Goal: Information Seeking & Learning: Learn about a topic

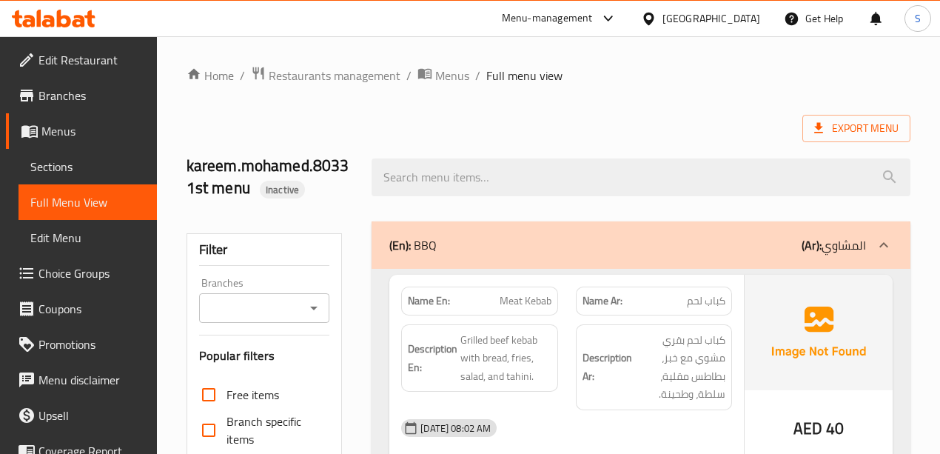
scroll to position [3860, 0]
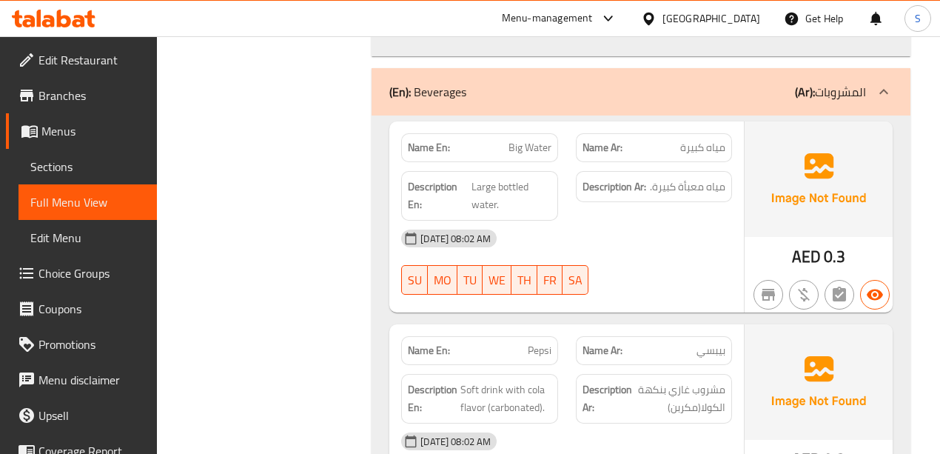
click at [61, 24] on icon at bounding box center [64, 19] width 14 height 18
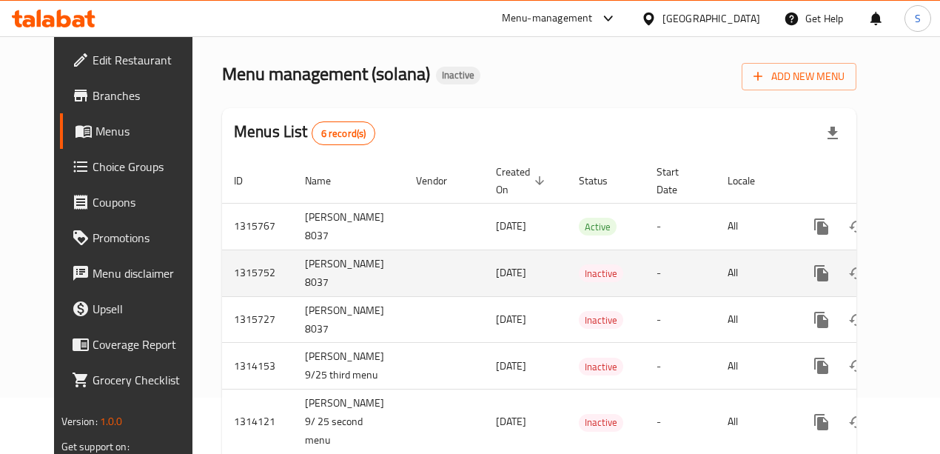
scroll to position [98, 0]
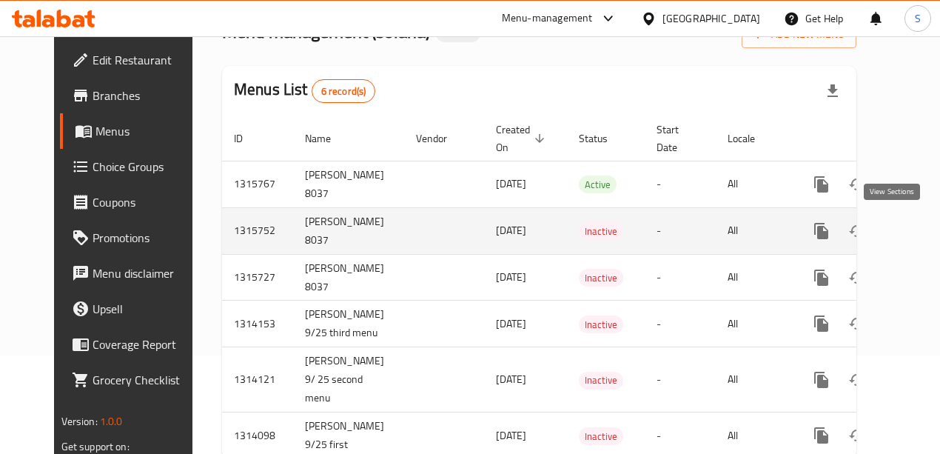
click at [920, 228] on icon "enhanced table" at bounding box center [929, 231] width 18 height 18
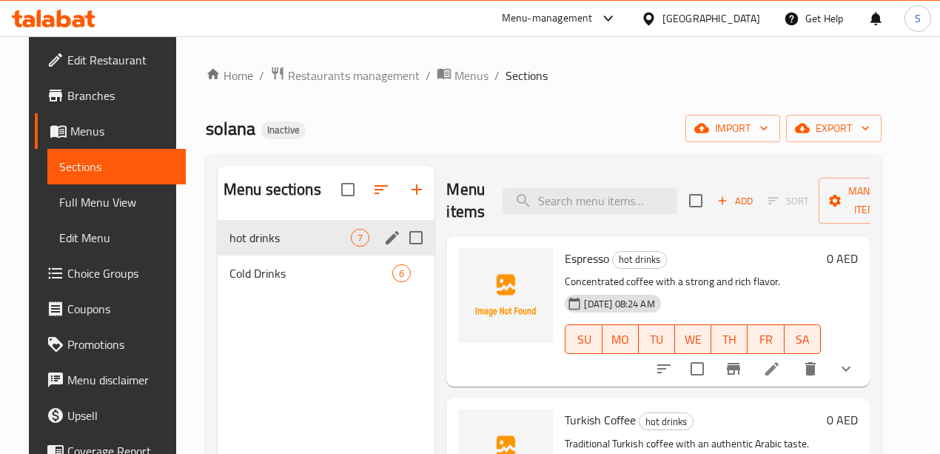
scroll to position [49, 0]
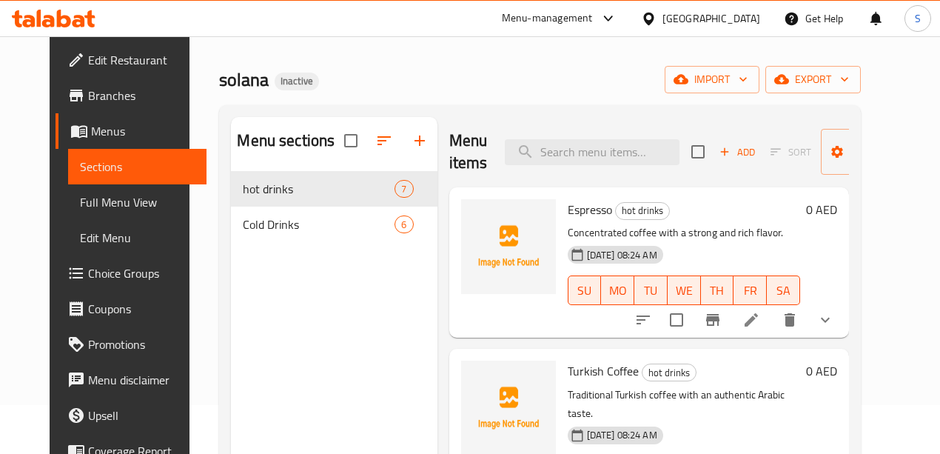
click at [80, 199] on span "Full Menu View" at bounding box center [137, 202] width 115 height 18
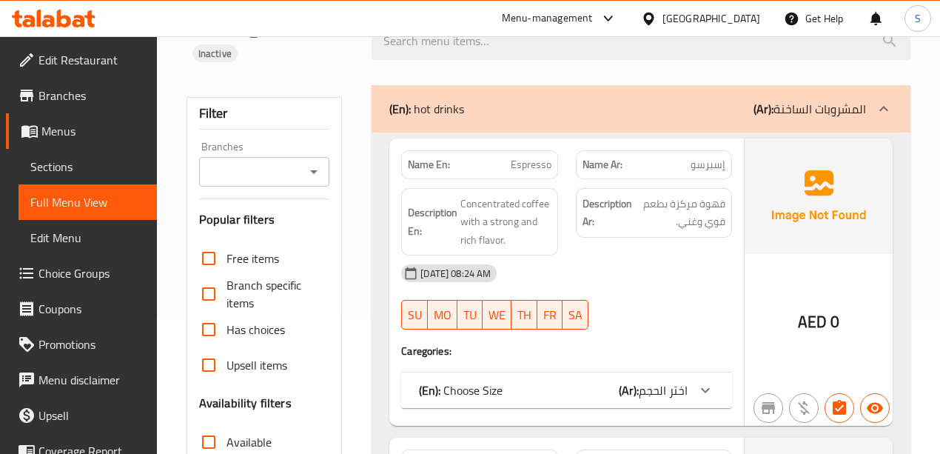
scroll to position [296, 0]
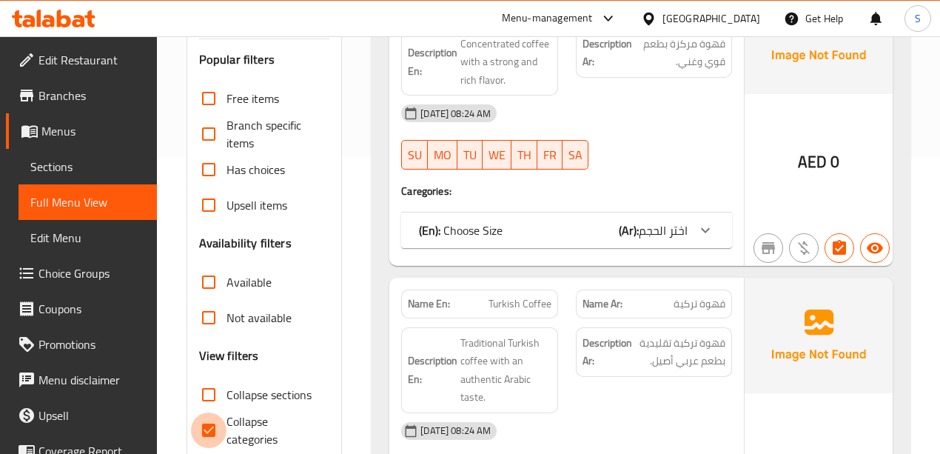
click at [214, 412] on input "Collapse categories" at bounding box center [209, 430] width 36 height 36
checkbox input "false"
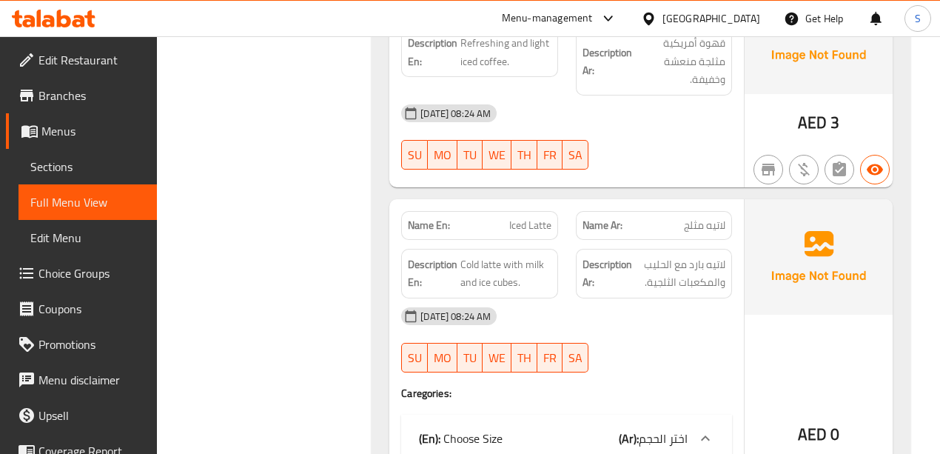
scroll to position [2863, 0]
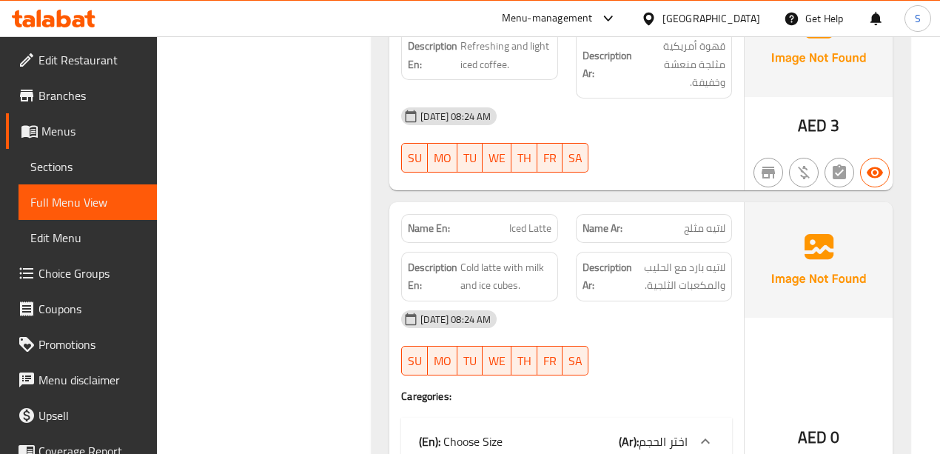
click at [529, 221] on span "Iced Latte" at bounding box center [530, 229] width 42 height 16
copy span "Iced Latte"
click at [695, 221] on span "لاتيه مثلج" at bounding box center [704, 229] width 41 height 16
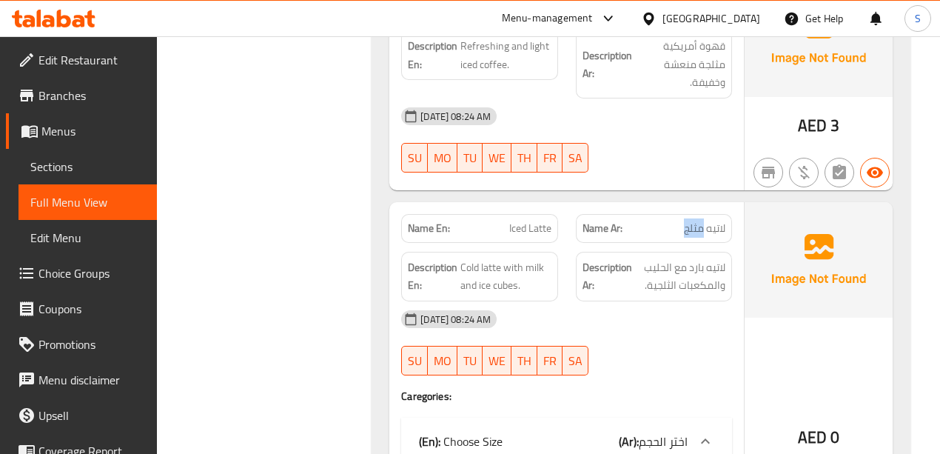
click at [695, 221] on span "لاتيه مثلج" at bounding box center [704, 229] width 41 height 16
copy span "لاتيه مثلج"
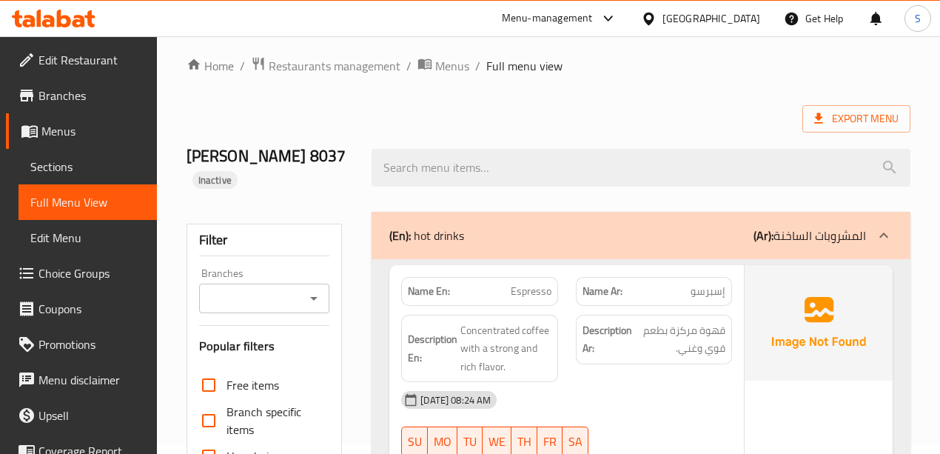
scroll to position [0, 0]
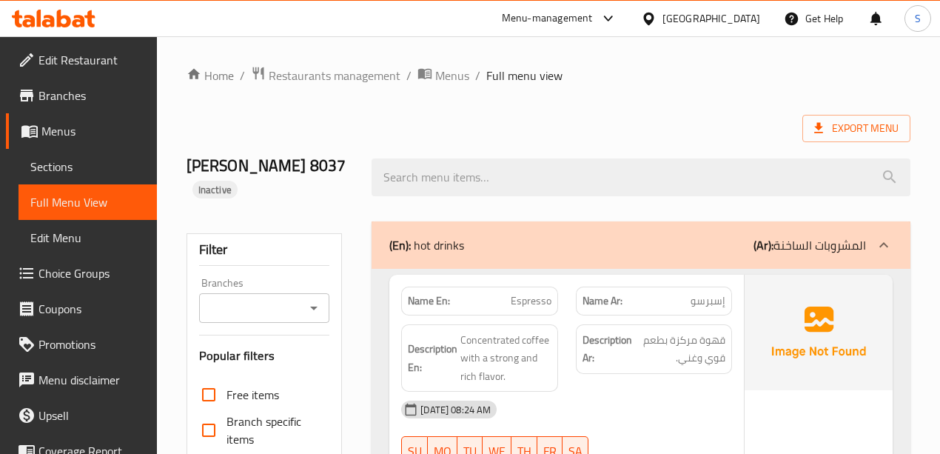
click at [67, 96] on span "Branches" at bounding box center [92, 96] width 107 height 18
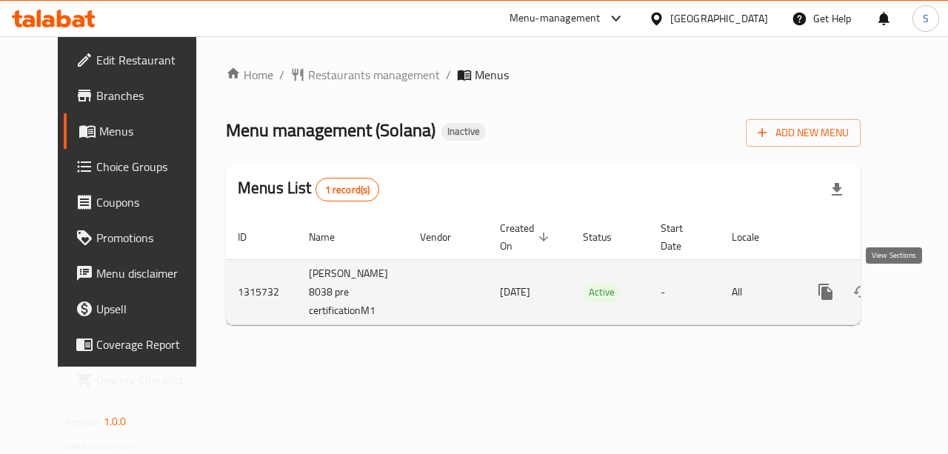
click at [923, 293] on icon "enhanced table" at bounding box center [932, 292] width 18 height 18
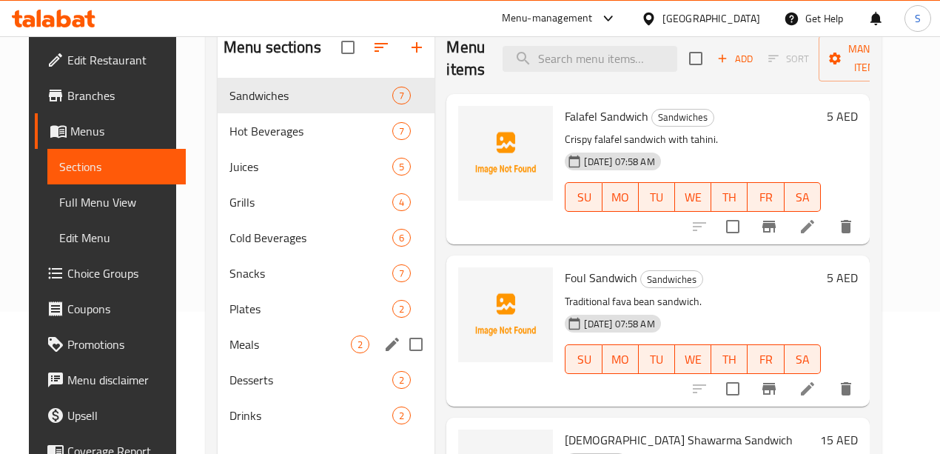
scroll to position [207, 0]
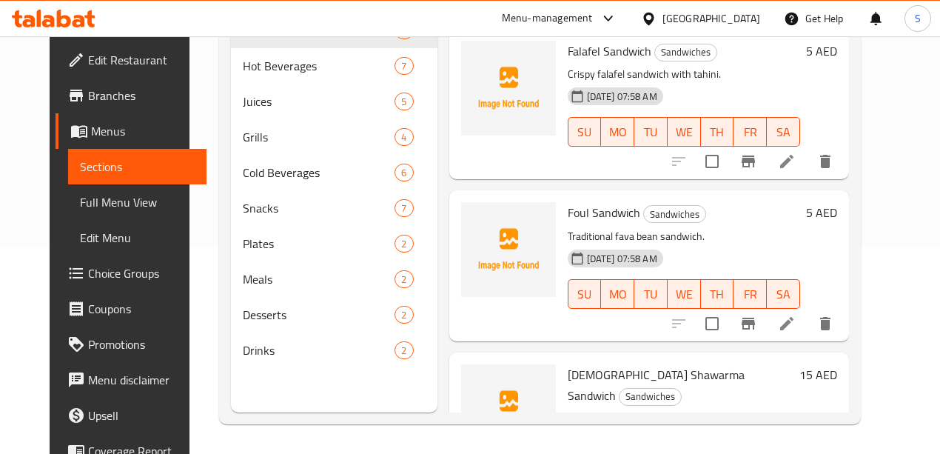
click at [80, 209] on span "Full Menu View" at bounding box center [137, 202] width 115 height 18
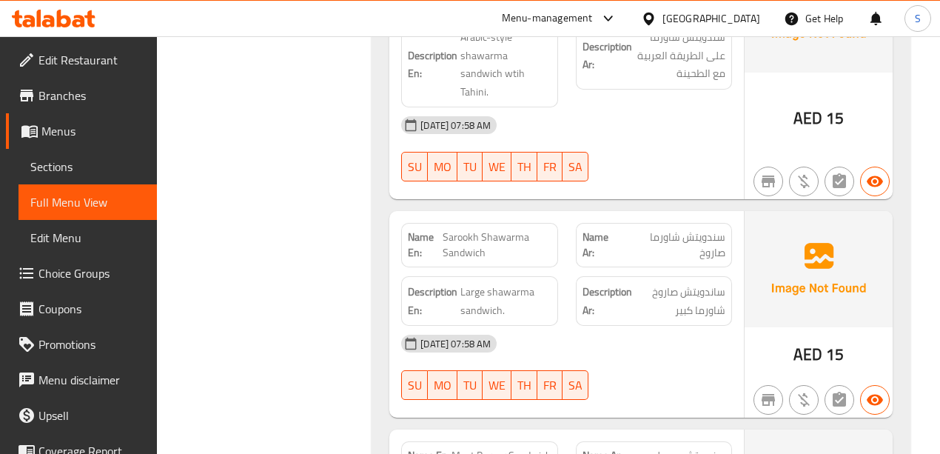
scroll to position [1037, 0]
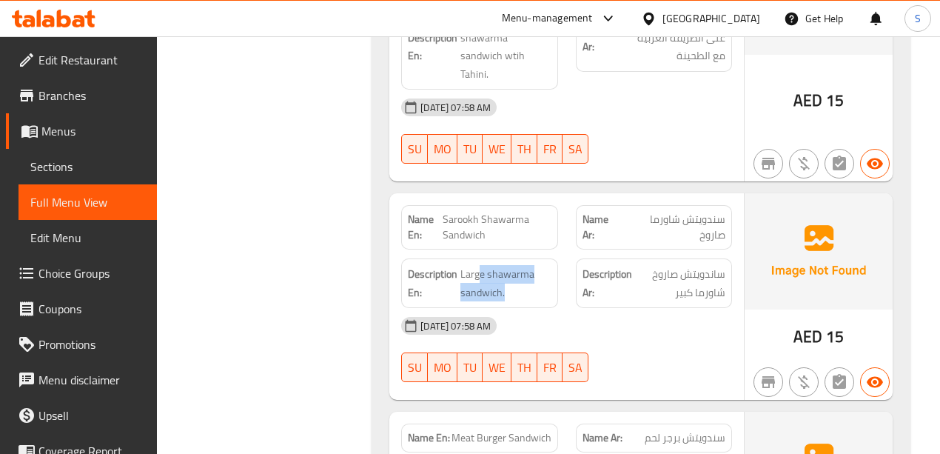
drag, startPoint x: 480, startPoint y: 234, endPoint x: 524, endPoint y: 264, distance: 52.8
click at [524, 264] on div "Description En: Large shawarma sandwich." at bounding box center [479, 283] width 156 height 50
click at [495, 265] on span "Large shawarma sandwich." at bounding box center [506, 283] width 90 height 36
drag, startPoint x: 489, startPoint y: 198, endPoint x: 444, endPoint y: 175, distance: 50.7
click at [444, 212] on span "Sarookh Shawarma Sandwich" at bounding box center [497, 227] width 108 height 31
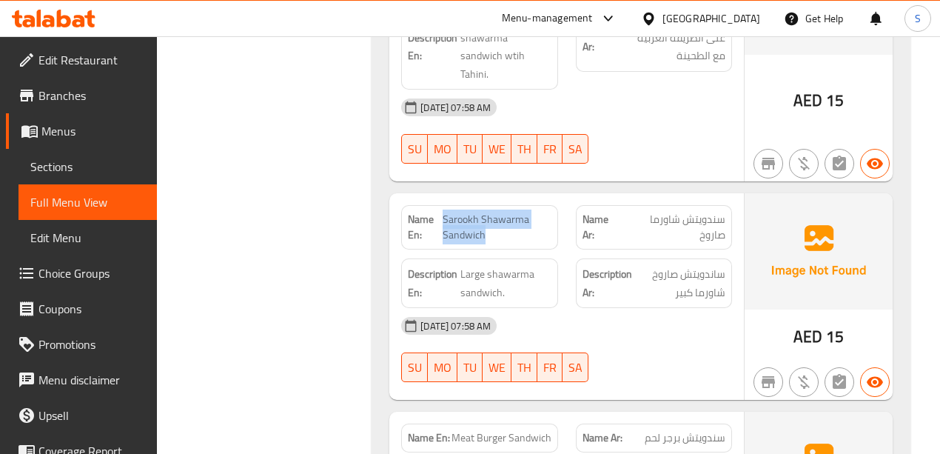
copy span "Sarookh Shawarma Sandwich"
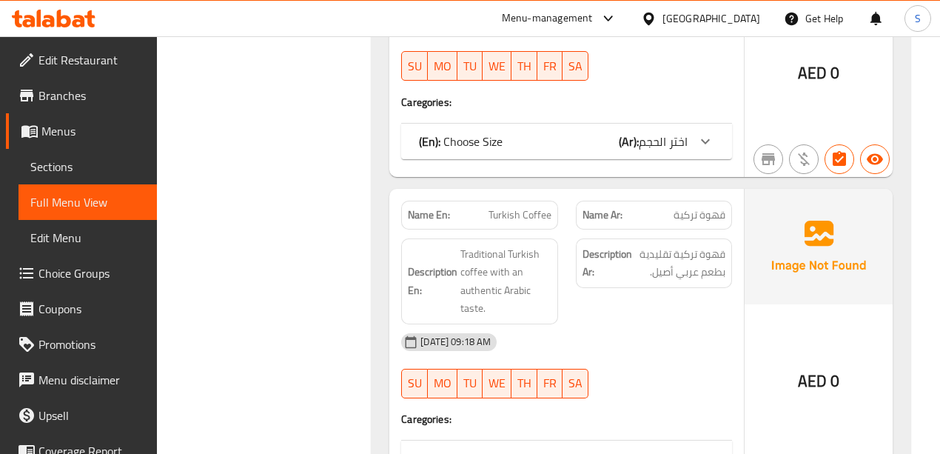
scroll to position [2270, 0]
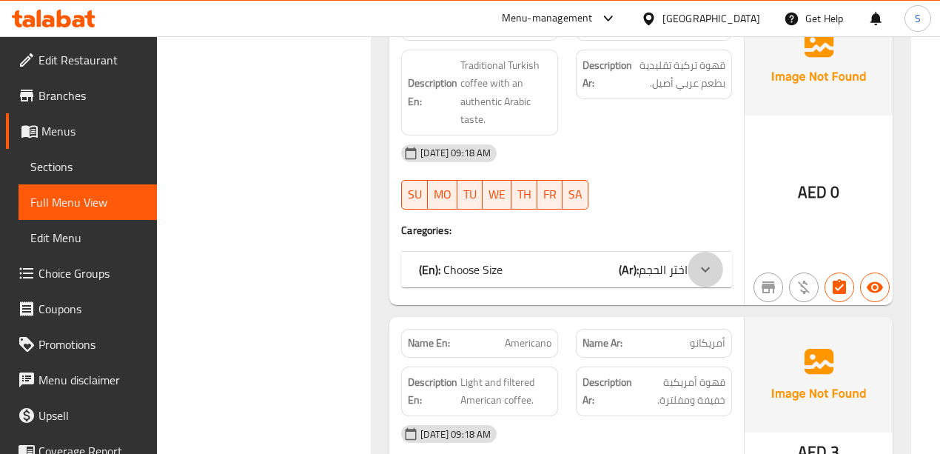
click at [701, 261] on icon at bounding box center [706, 270] width 18 height 18
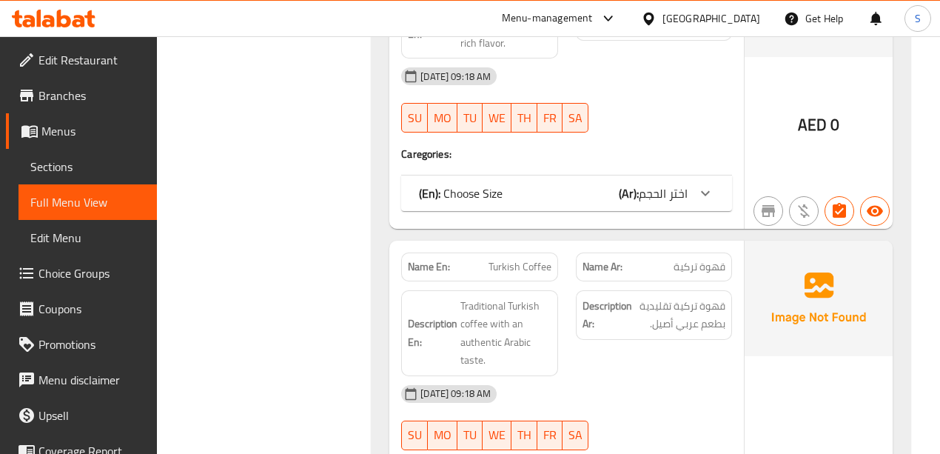
scroll to position [2024, 0]
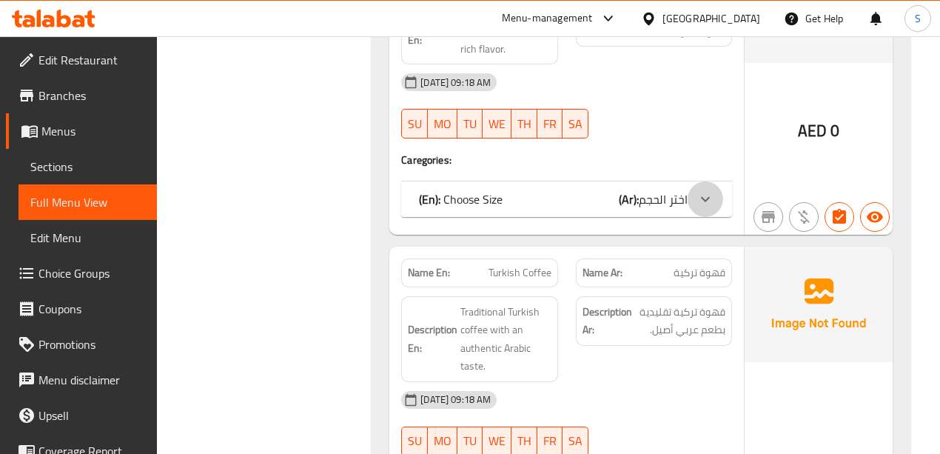
click at [706, 190] on icon at bounding box center [706, 199] width 18 height 18
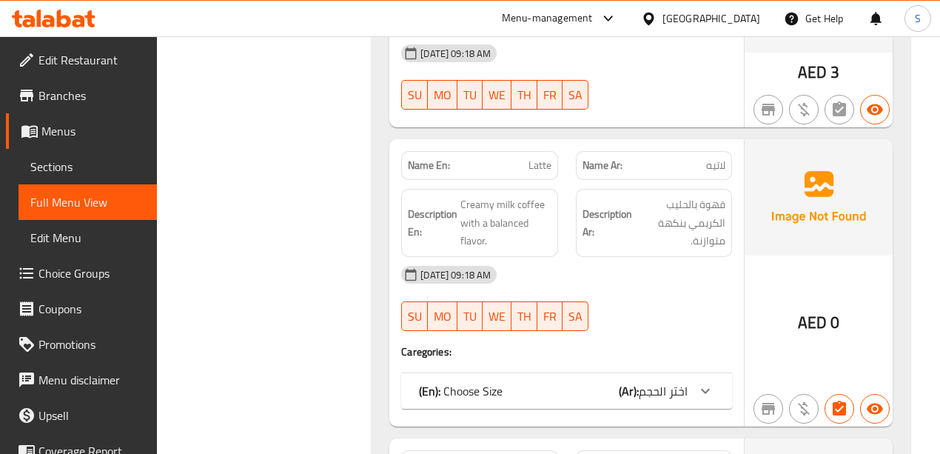
scroll to position [3555, 0]
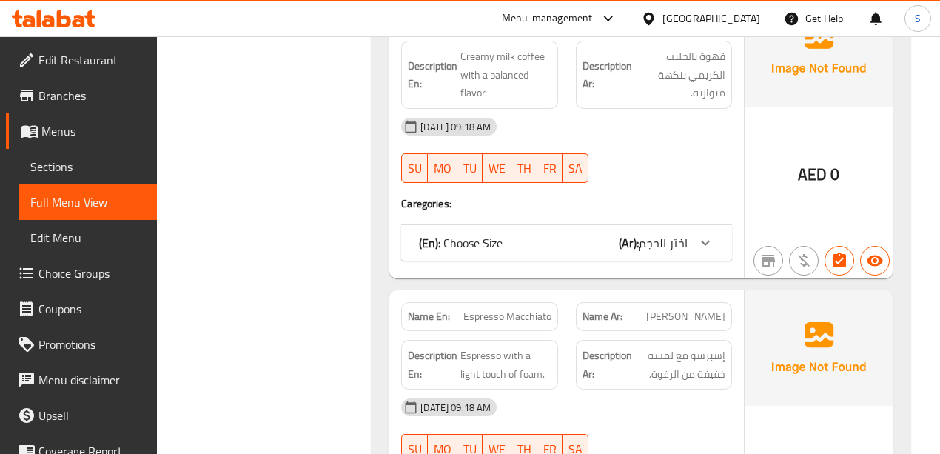
click at [705, 234] on icon at bounding box center [706, 243] width 18 height 18
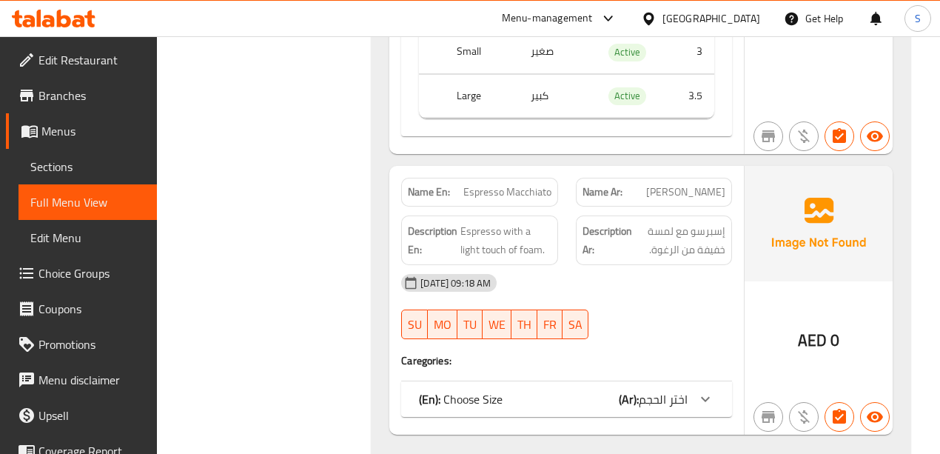
scroll to position [3851, 0]
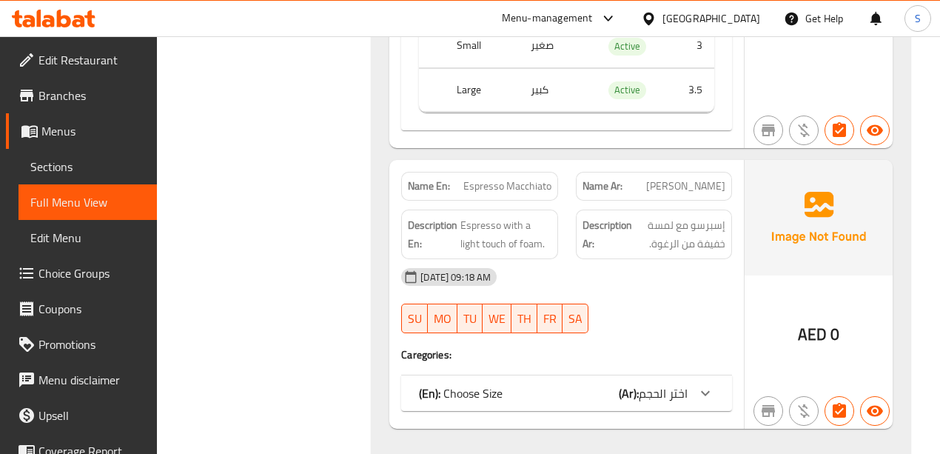
click at [706, 384] on icon at bounding box center [706, 393] width 18 height 18
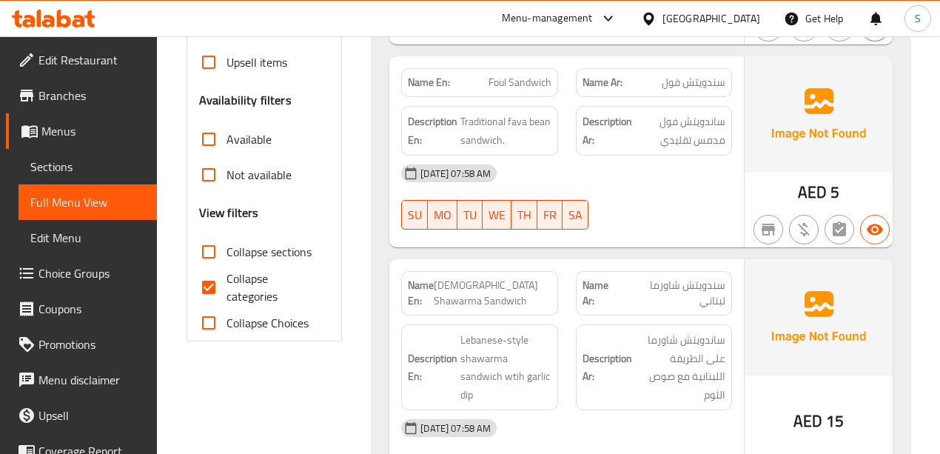
scroll to position [543, 0]
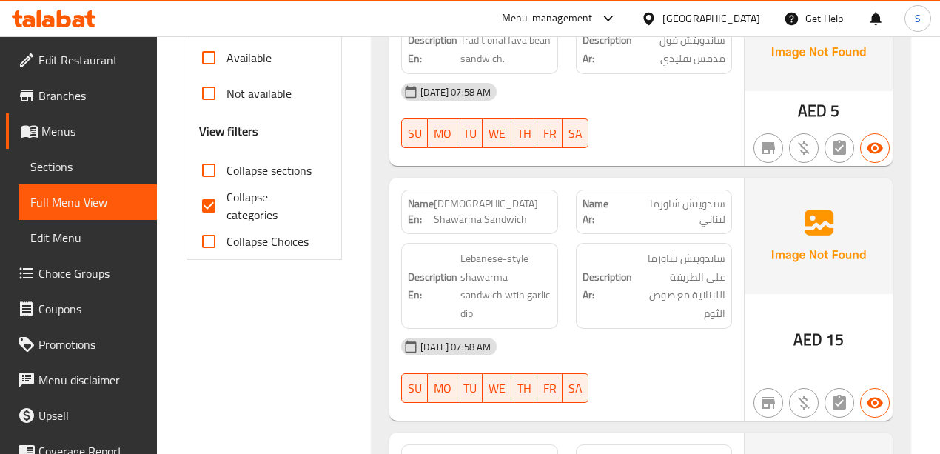
click at [212, 204] on input "Collapse categories" at bounding box center [209, 206] width 36 height 36
checkbox input "false"
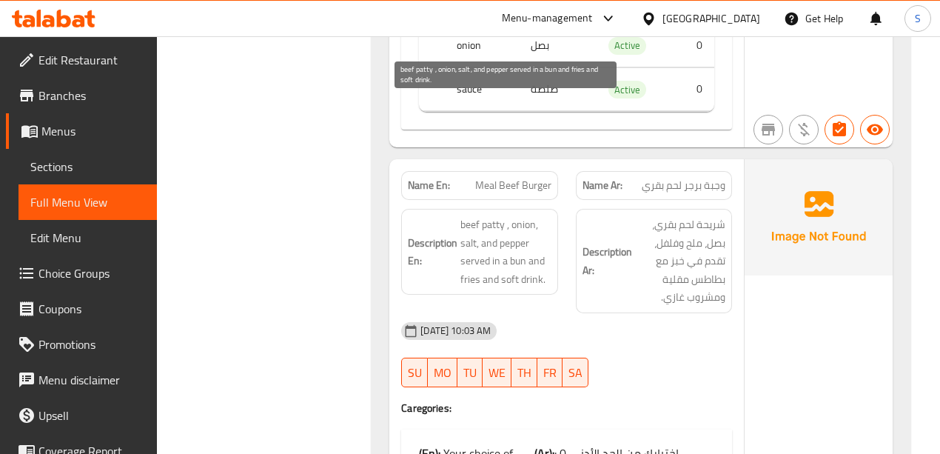
scroll to position [7114, 0]
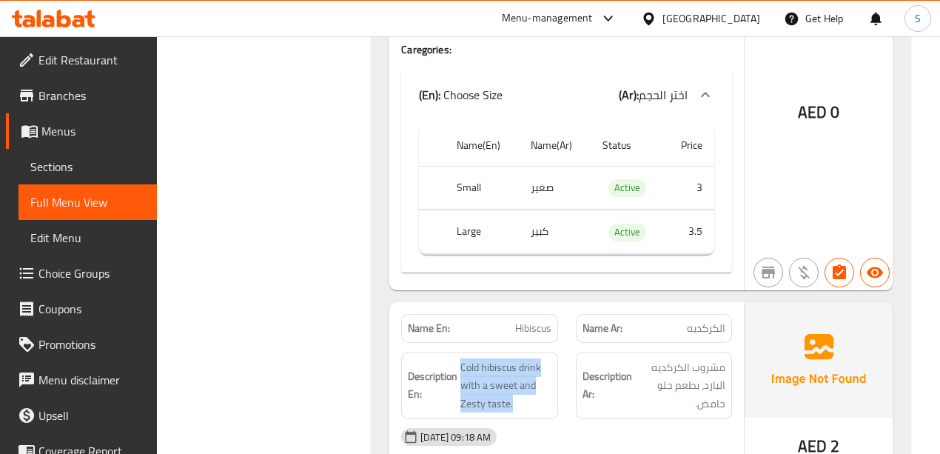
drag, startPoint x: 526, startPoint y: 308, endPoint x: 458, endPoint y: 253, distance: 86.9
click at [458, 352] on div "Description En: Cold hibiscus drink with a sweet and Zesty taste." at bounding box center [479, 386] width 156 height 68
copy span "Cold hibiscus drink with a sweet and Zesty taste."
click at [60, 27] on div at bounding box center [53, 19] width 107 height 30
click at [64, 21] on icon at bounding box center [54, 19] width 84 height 18
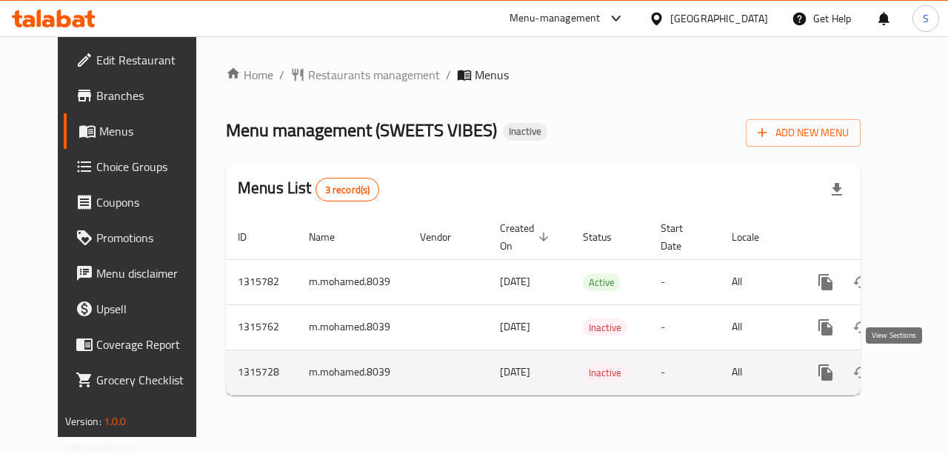
click at [923, 373] on icon "enhanced table" at bounding box center [932, 373] width 18 height 18
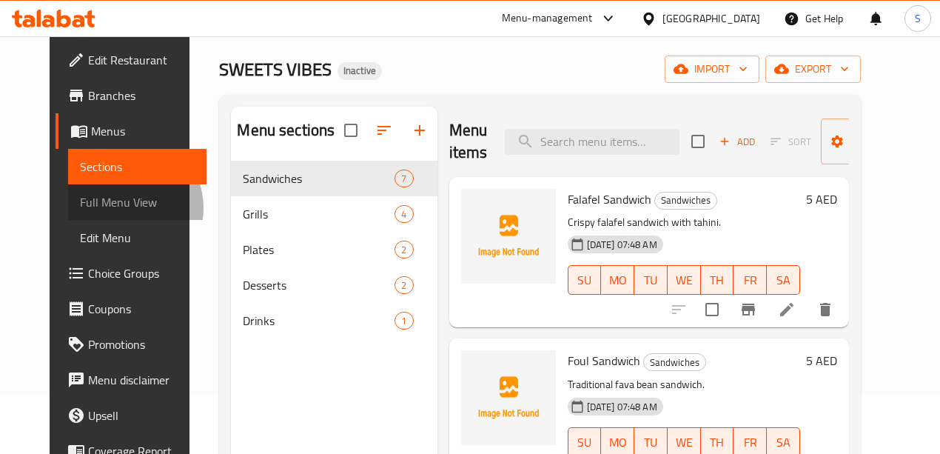
click at [80, 208] on span "Full Menu View" at bounding box center [137, 202] width 115 height 18
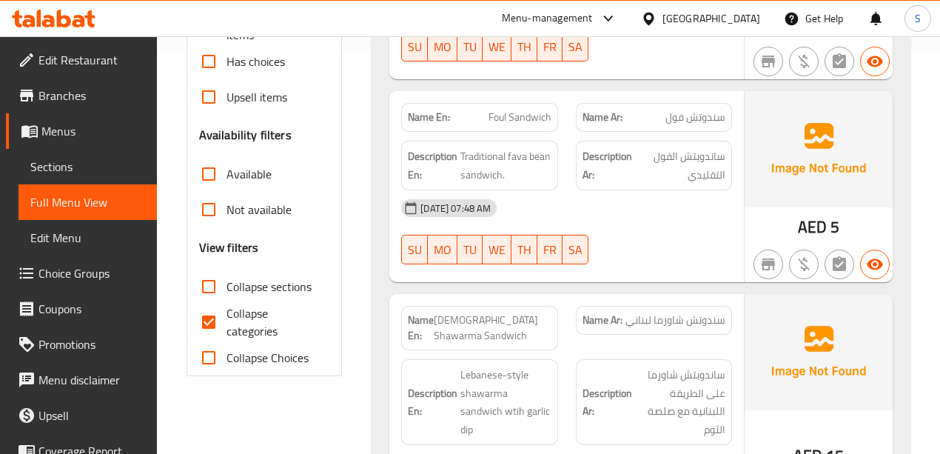
scroll to position [404, 0]
click at [209, 327] on input "Collapse categories" at bounding box center [209, 322] width 36 height 36
checkbox input "false"
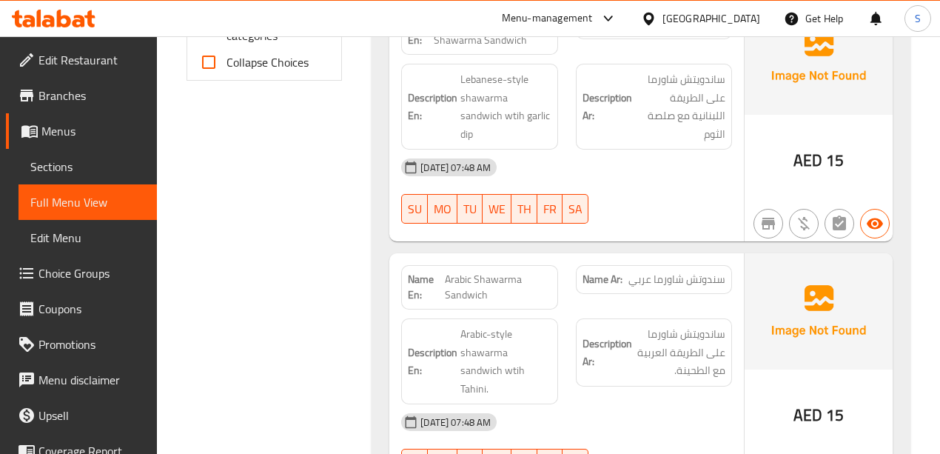
scroll to position [701, 0]
click at [84, 16] on icon at bounding box center [54, 19] width 84 height 18
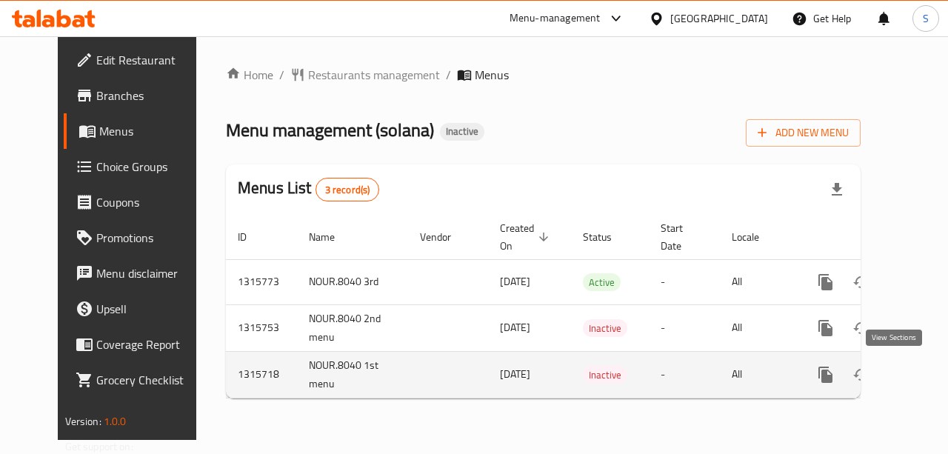
click at [923, 373] on icon "enhanced table" at bounding box center [932, 375] width 18 height 18
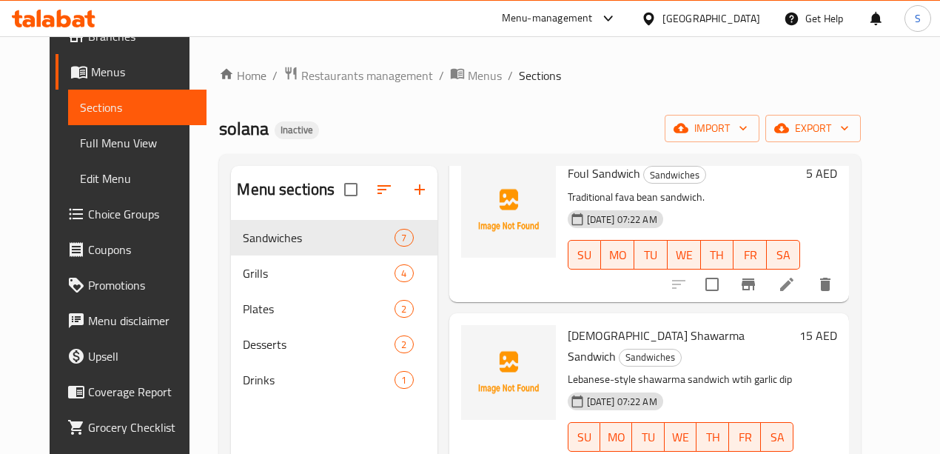
scroll to position [96, 0]
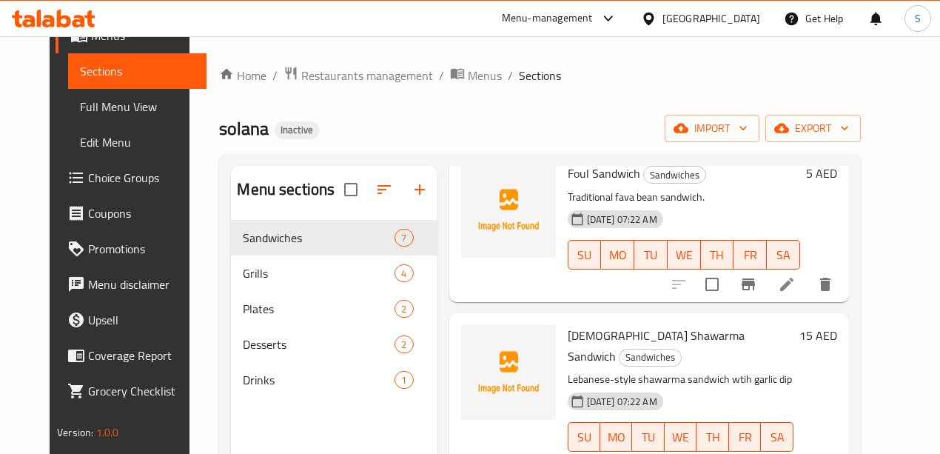
click at [80, 100] on span "Full Menu View" at bounding box center [137, 107] width 115 height 18
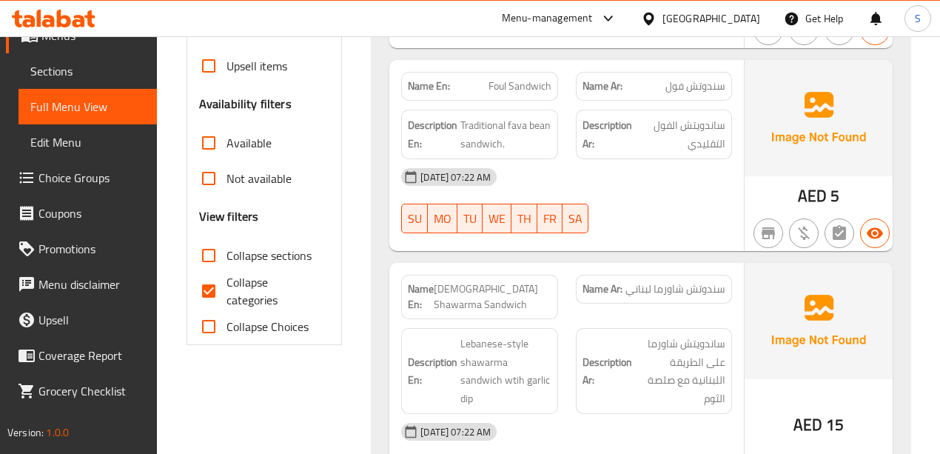
scroll to position [543, 0]
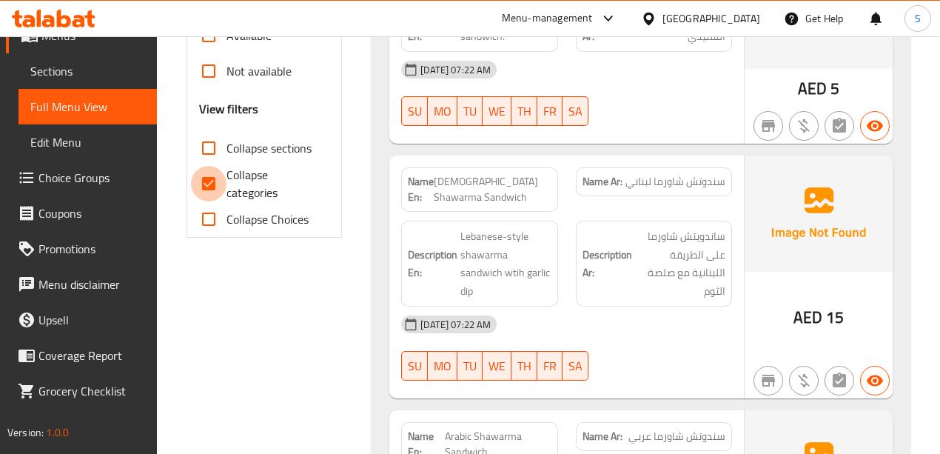
click at [213, 185] on input "Collapse categories" at bounding box center [209, 184] width 36 height 36
checkbox input "false"
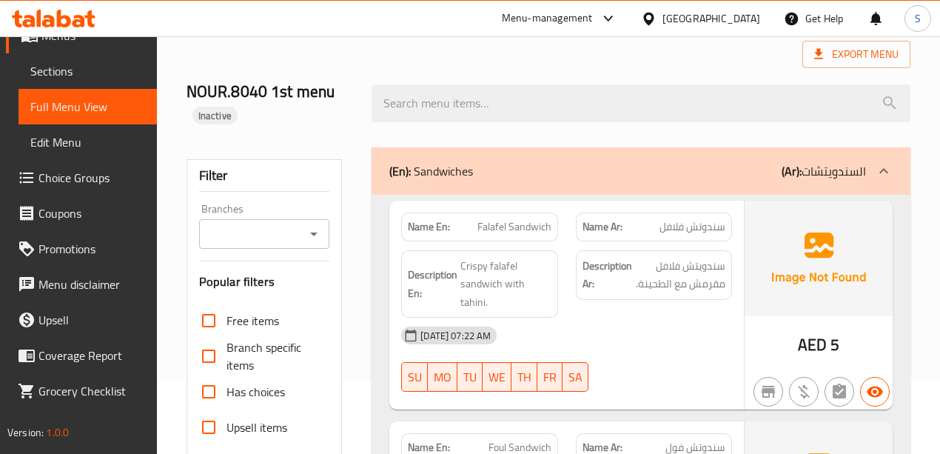
scroll to position [24, 0]
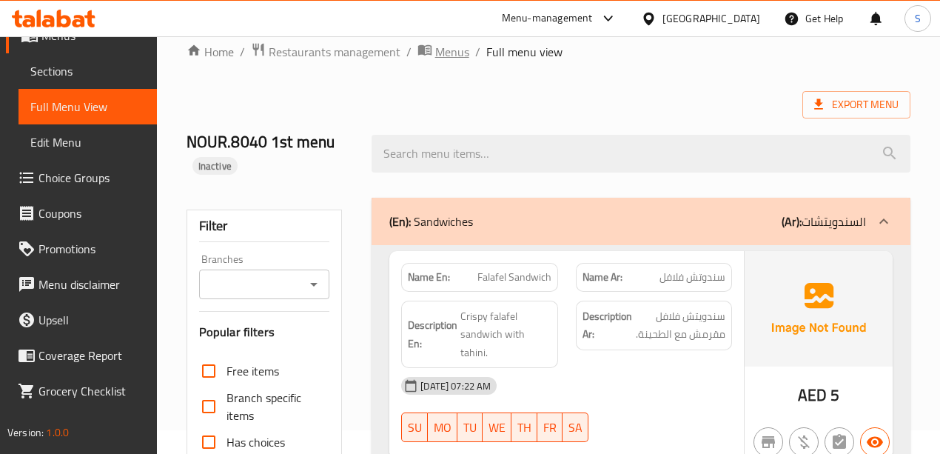
click at [462, 47] on span "Menus" at bounding box center [452, 52] width 34 height 18
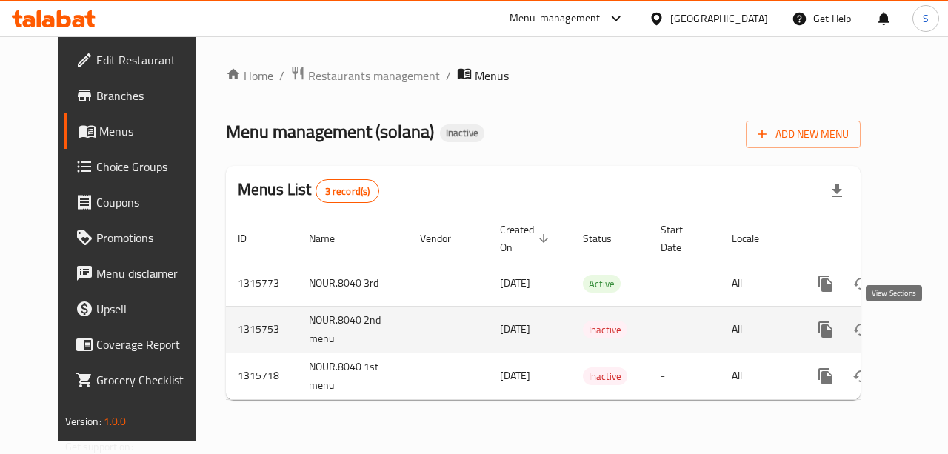
click at [926, 327] on icon "enhanced table" at bounding box center [932, 329] width 13 height 13
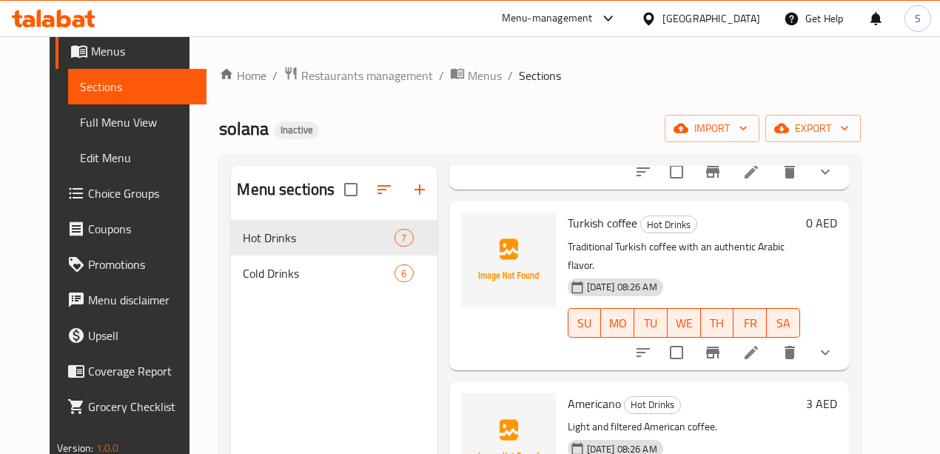
scroll to position [96, 0]
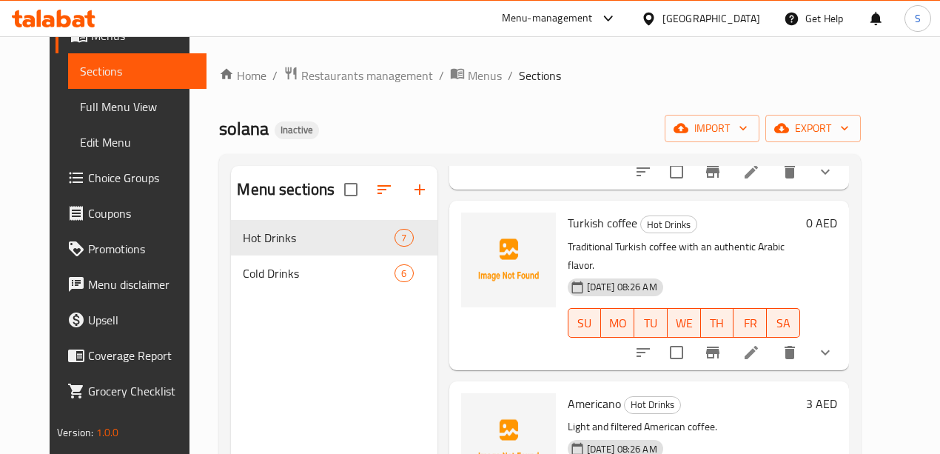
click at [80, 111] on span "Full Menu View" at bounding box center [137, 107] width 115 height 18
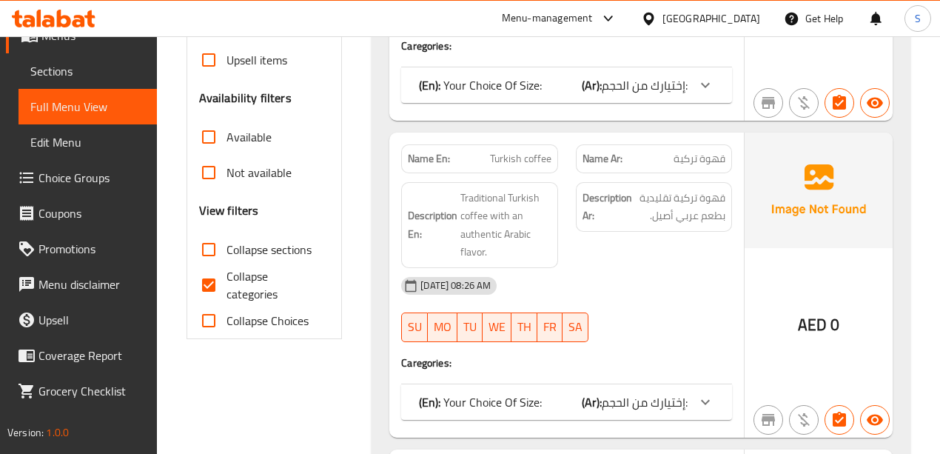
scroll to position [493, 0]
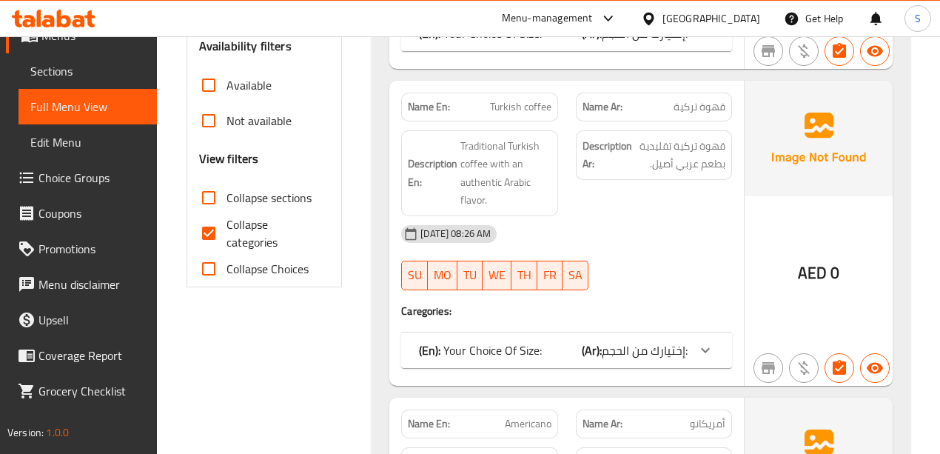
click at [210, 233] on input "Collapse categories" at bounding box center [209, 233] width 36 height 36
checkbox input "false"
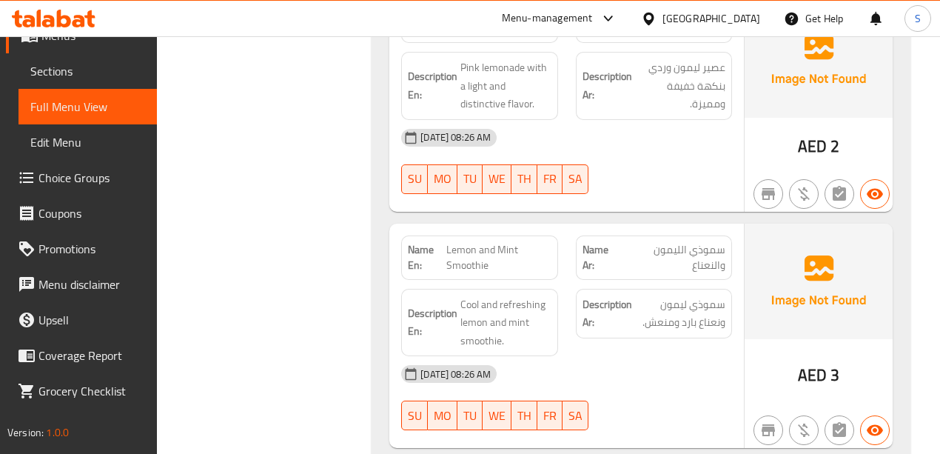
scroll to position [3952, 0]
click at [57, 16] on icon at bounding box center [64, 19] width 14 height 18
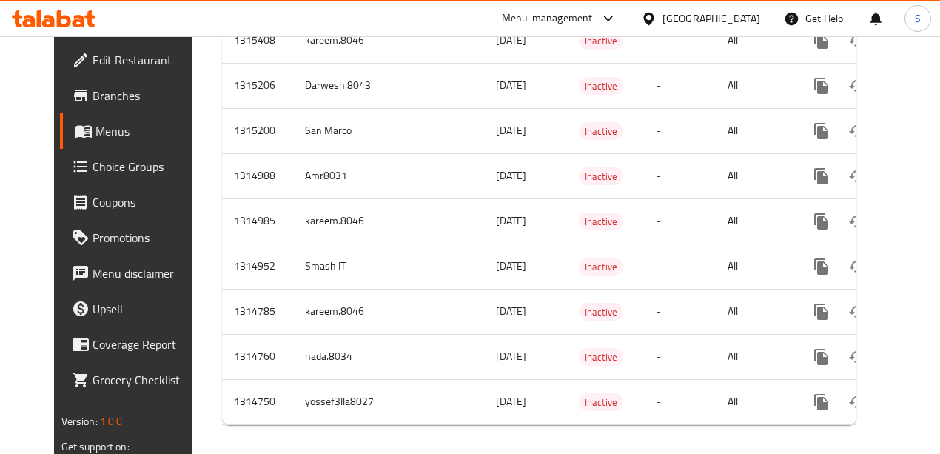
scroll to position [440, 0]
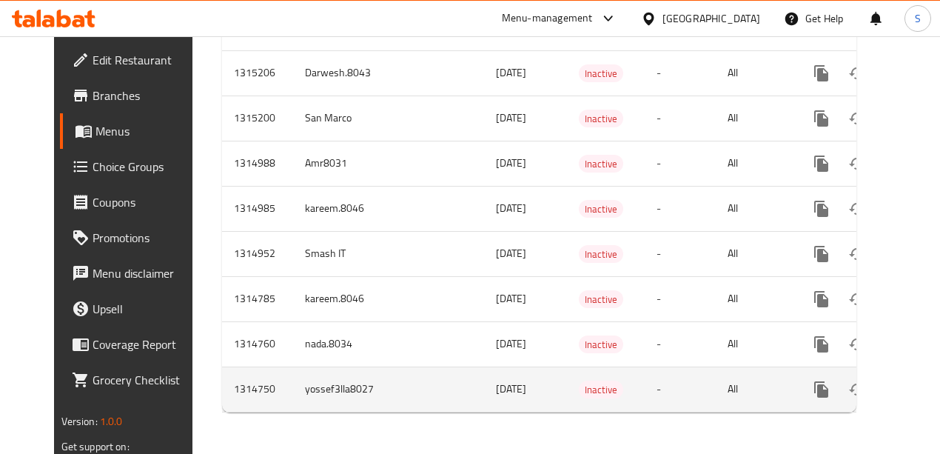
drag, startPoint x: 472, startPoint y: 381, endPoint x: 504, endPoint y: 375, distance: 31.7
click at [504, 379] on span "[DATE]" at bounding box center [511, 388] width 30 height 19
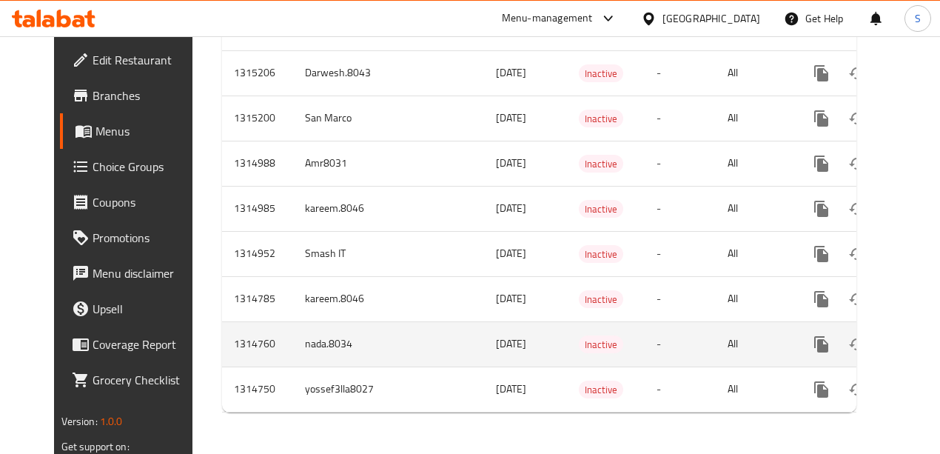
drag, startPoint x: 474, startPoint y: 341, endPoint x: 501, endPoint y: 336, distance: 27.0
click at [501, 336] on span "[DATE]" at bounding box center [511, 343] width 30 height 19
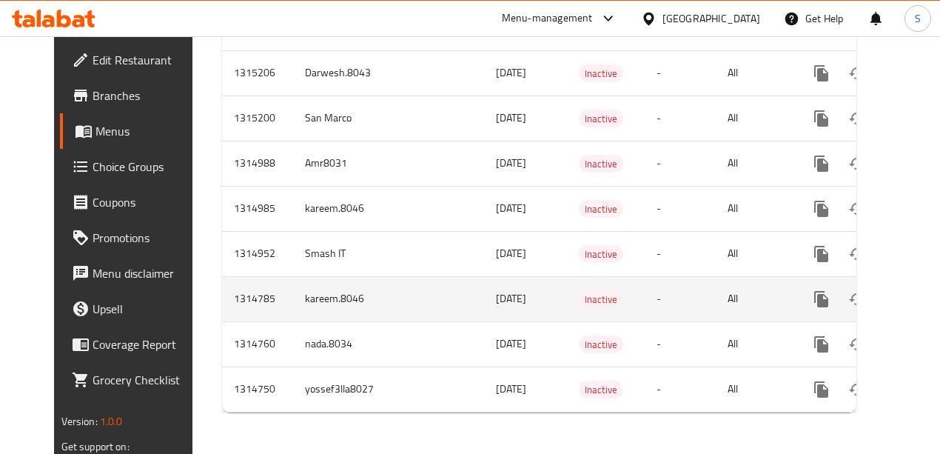
drag, startPoint x: 461, startPoint y: 297, endPoint x: 505, endPoint y: 287, distance: 45.5
click at [505, 289] on span "[DATE]" at bounding box center [511, 298] width 30 height 19
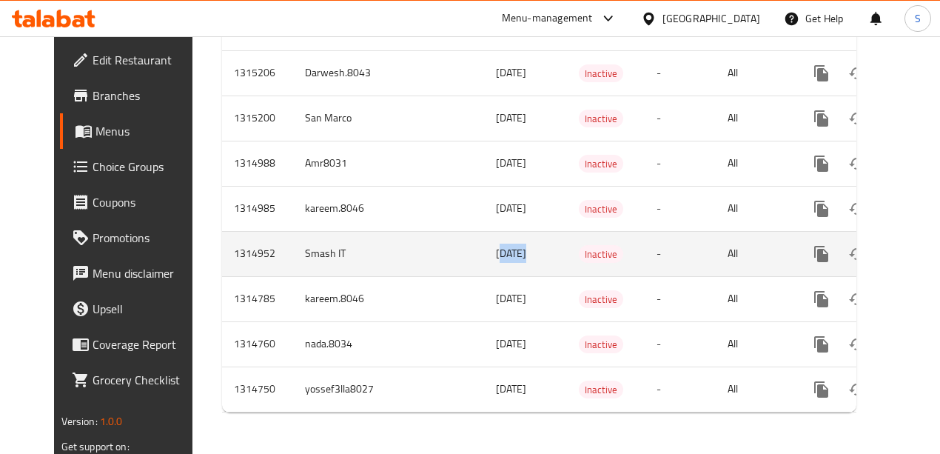
drag, startPoint x: 466, startPoint y: 247, endPoint x: 497, endPoint y: 235, distance: 33.3
click at [497, 235] on td "[DATE]" at bounding box center [525, 253] width 83 height 45
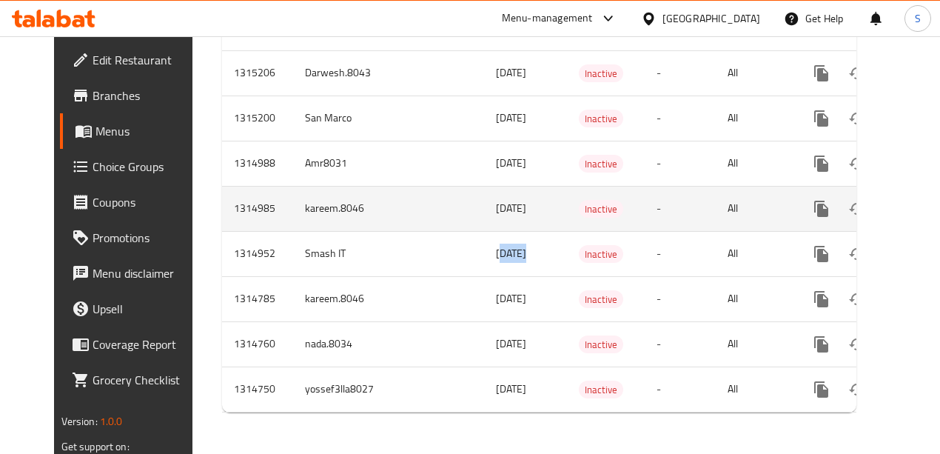
drag, startPoint x: 464, startPoint y: 194, endPoint x: 495, endPoint y: 189, distance: 31.5
click at [495, 189] on td "[DATE]" at bounding box center [525, 208] width 83 height 45
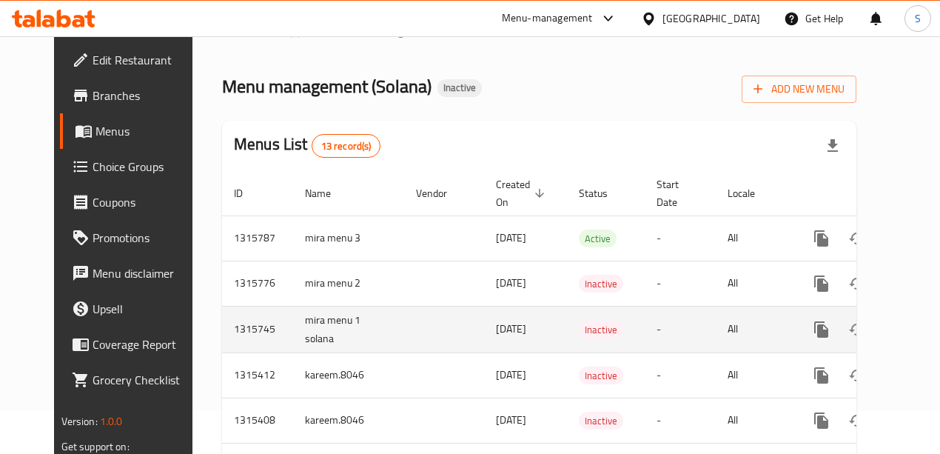
scroll to position [0, 0]
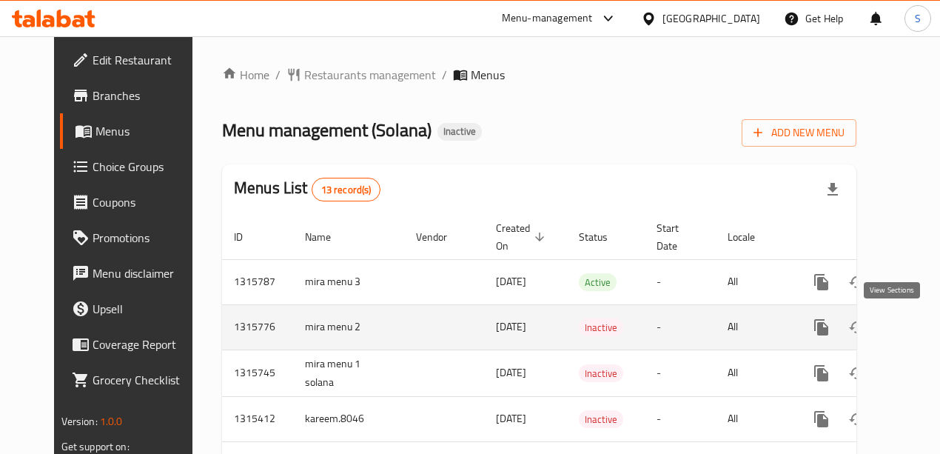
click at [920, 325] on icon "enhanced table" at bounding box center [929, 327] width 18 height 18
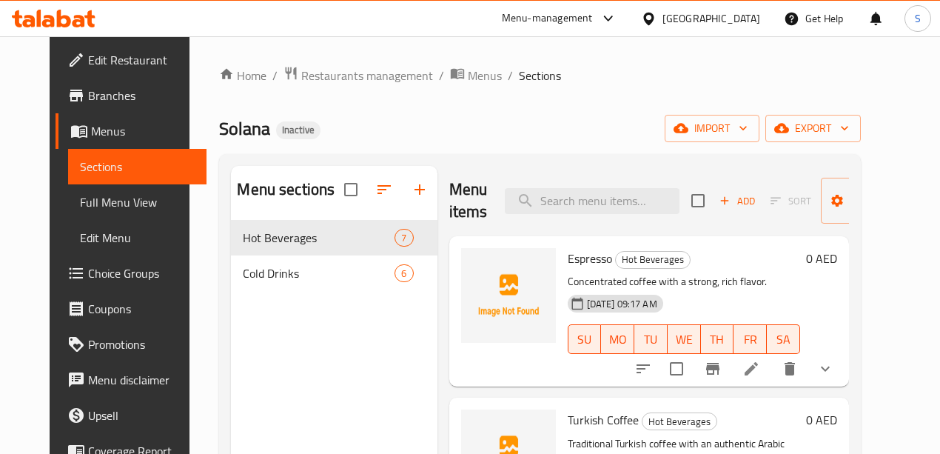
click at [80, 196] on span "Full Menu View" at bounding box center [137, 202] width 115 height 18
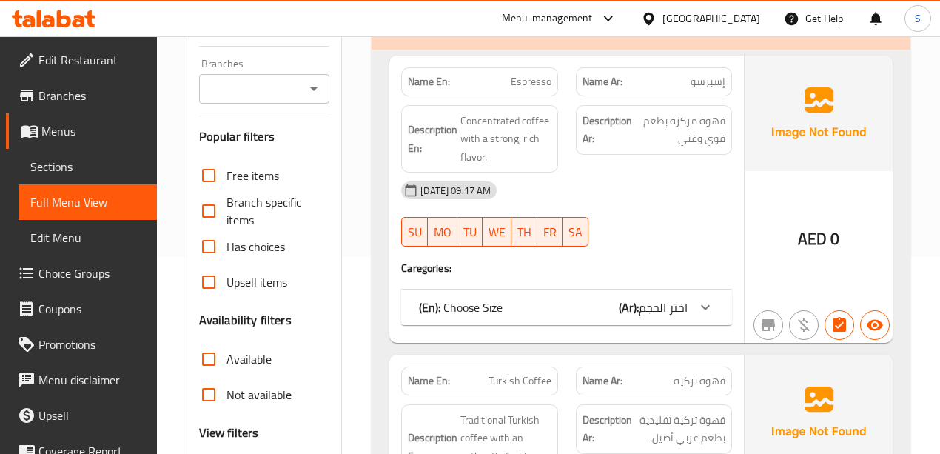
scroll to position [395, 0]
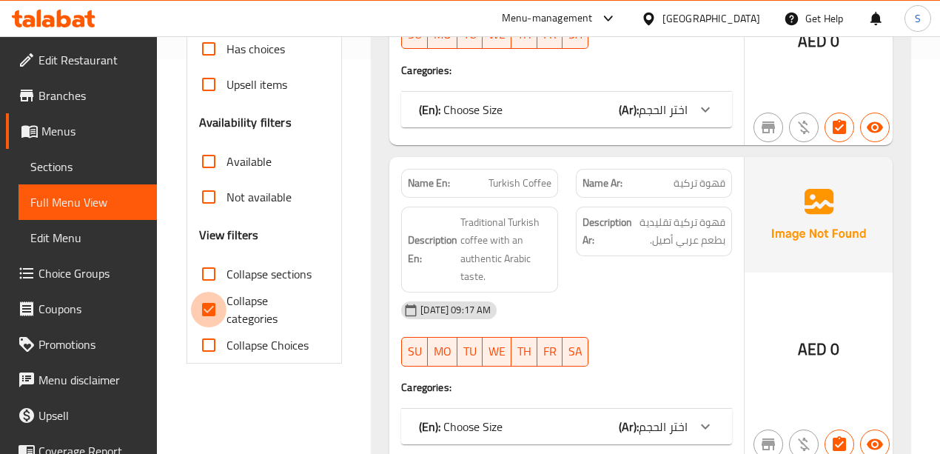
click at [210, 310] on input "Collapse categories" at bounding box center [209, 310] width 36 height 36
checkbox input "false"
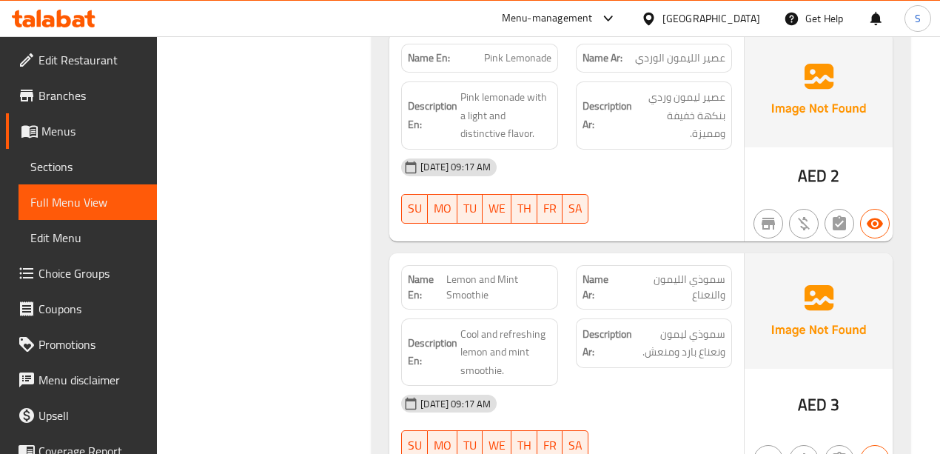
scroll to position [3948, 0]
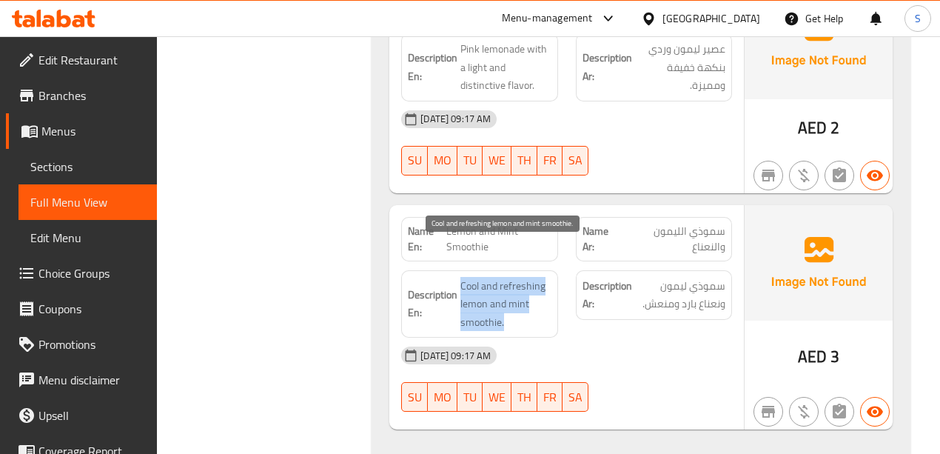
drag, startPoint x: 505, startPoint y: 286, endPoint x: 460, endPoint y: 251, distance: 57.0
click at [461, 277] on span "Cool and refreshing lemon and mint smoothie." at bounding box center [506, 304] width 90 height 55
copy span "Cool and refreshing lemon and mint smoothie."
